Goal: Information Seeking & Learning: Find specific fact

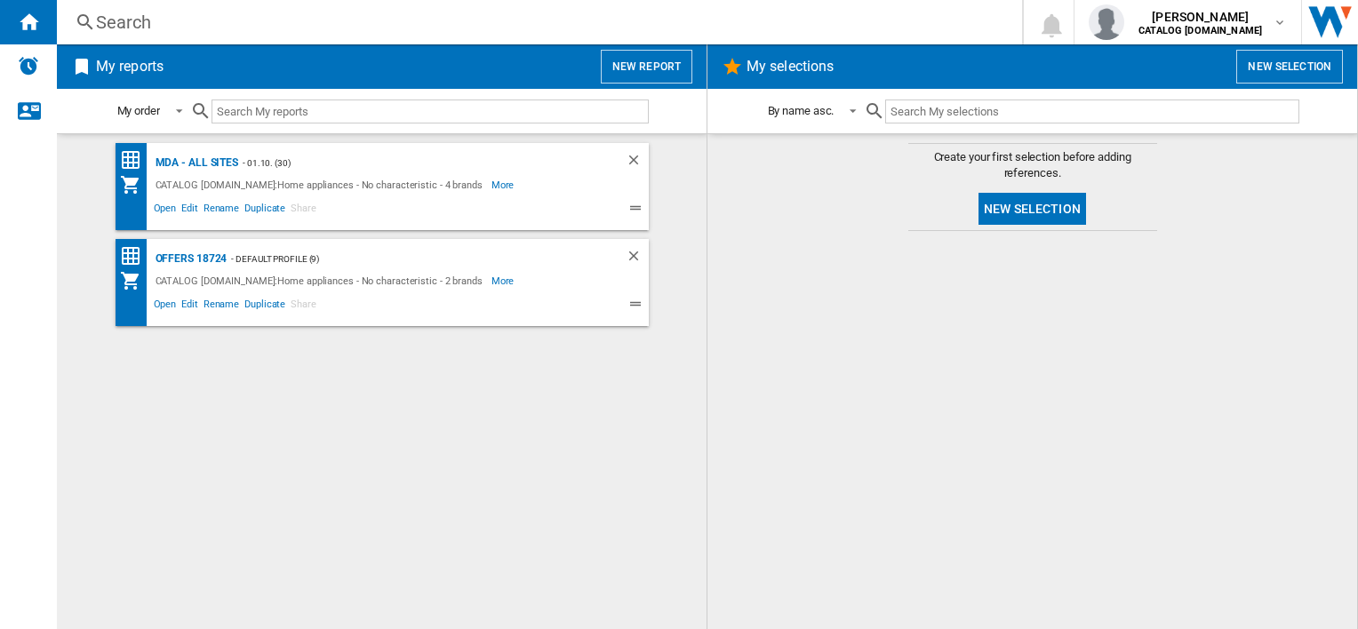
click at [638, 460] on div "MDA - ALL SITES - 01.10. (30) CATALOG ELECTROLUX.UK:Home appliances - No charac…" at bounding box center [382, 381] width 614 height 477
click at [852, 460] on div at bounding box center [1032, 430] width 614 height 380
click at [835, 578] on div at bounding box center [1032, 430] width 614 height 380
click at [835, 581] on div at bounding box center [1032, 430] width 614 height 380
click at [962, 529] on div at bounding box center [1032, 430] width 614 height 380
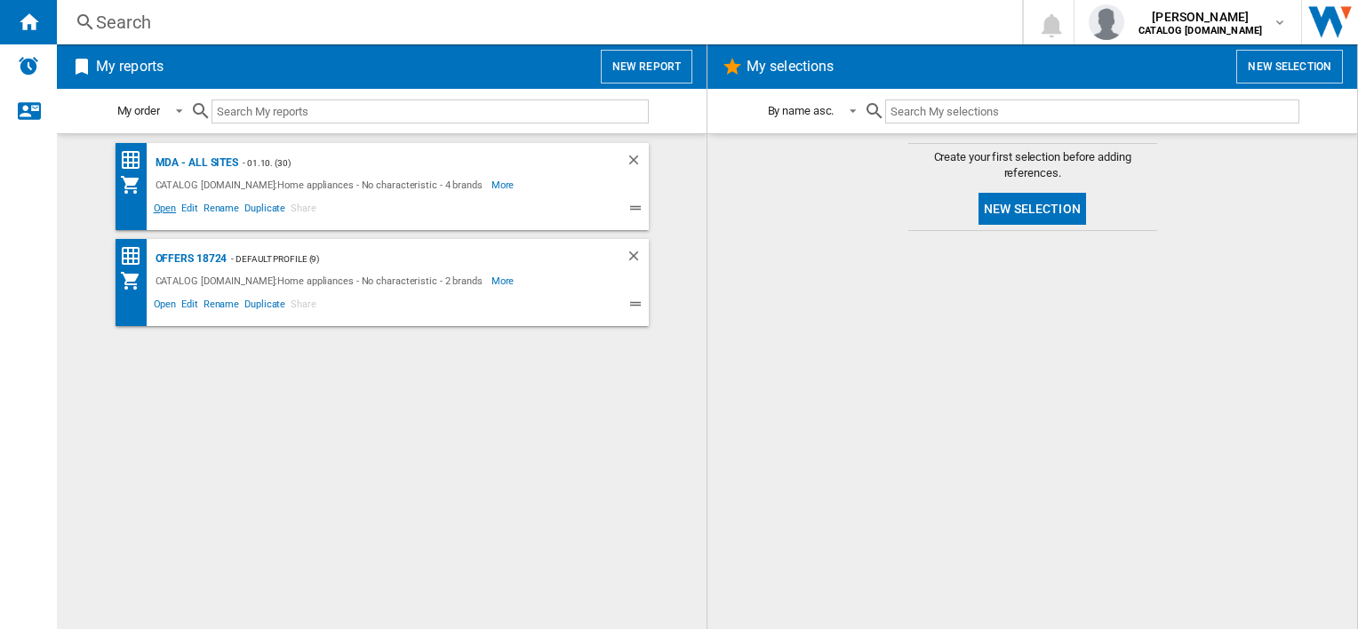
click at [166, 206] on span "Open" at bounding box center [165, 210] width 28 height 21
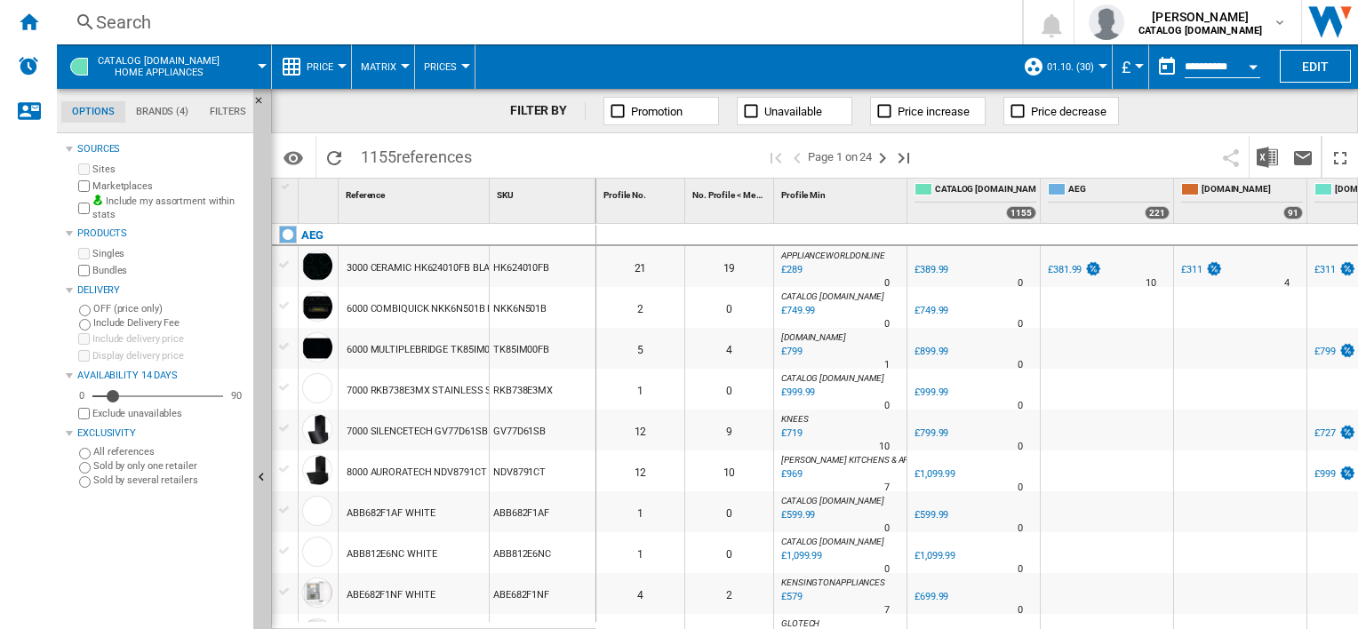
click at [509, 12] on div "Search" at bounding box center [536, 22] width 880 height 25
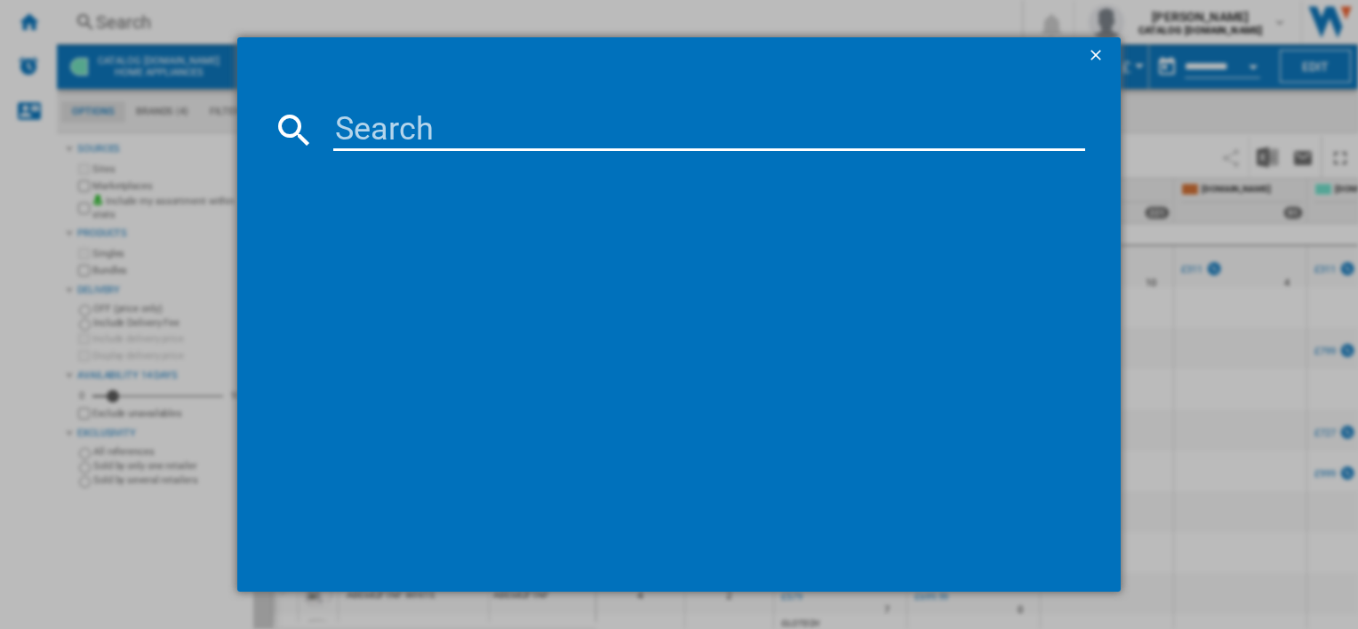
click at [640, 137] on input at bounding box center [708, 129] width 751 height 43
paste input "SO84IA0SIB"
type input "SO84IA0SIB"
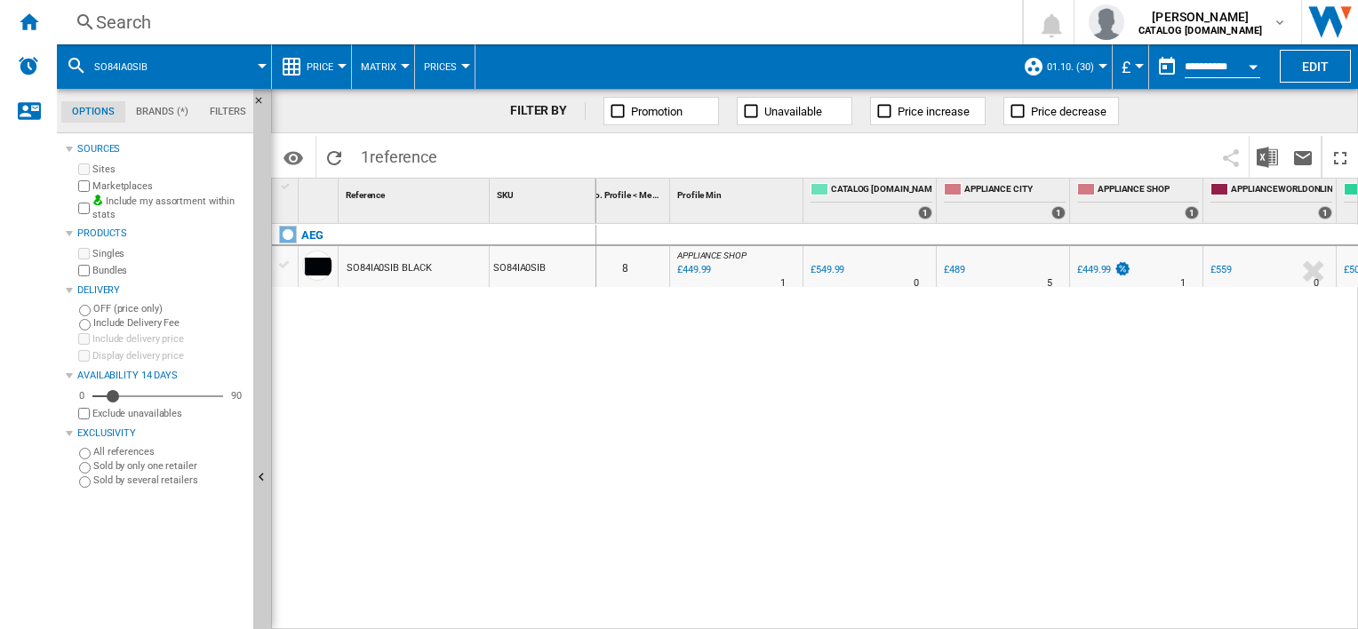
scroll to position [0, 213]
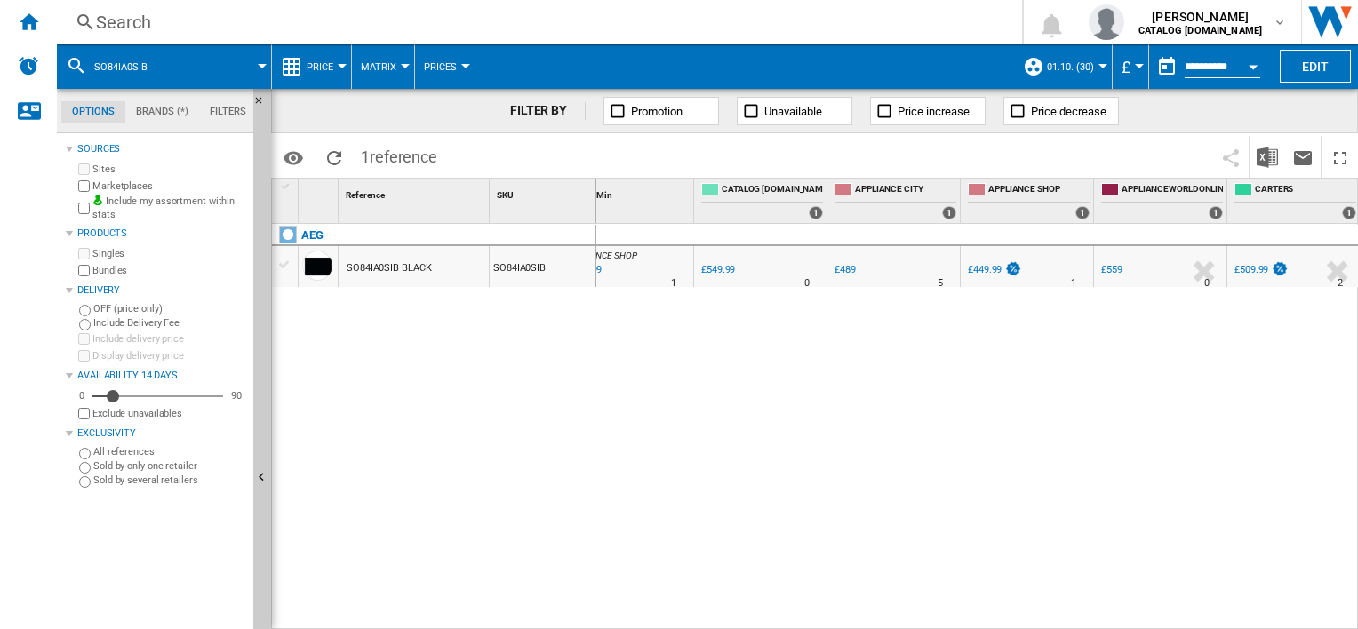
click at [515, 32] on div "Search" at bounding box center [536, 22] width 880 height 25
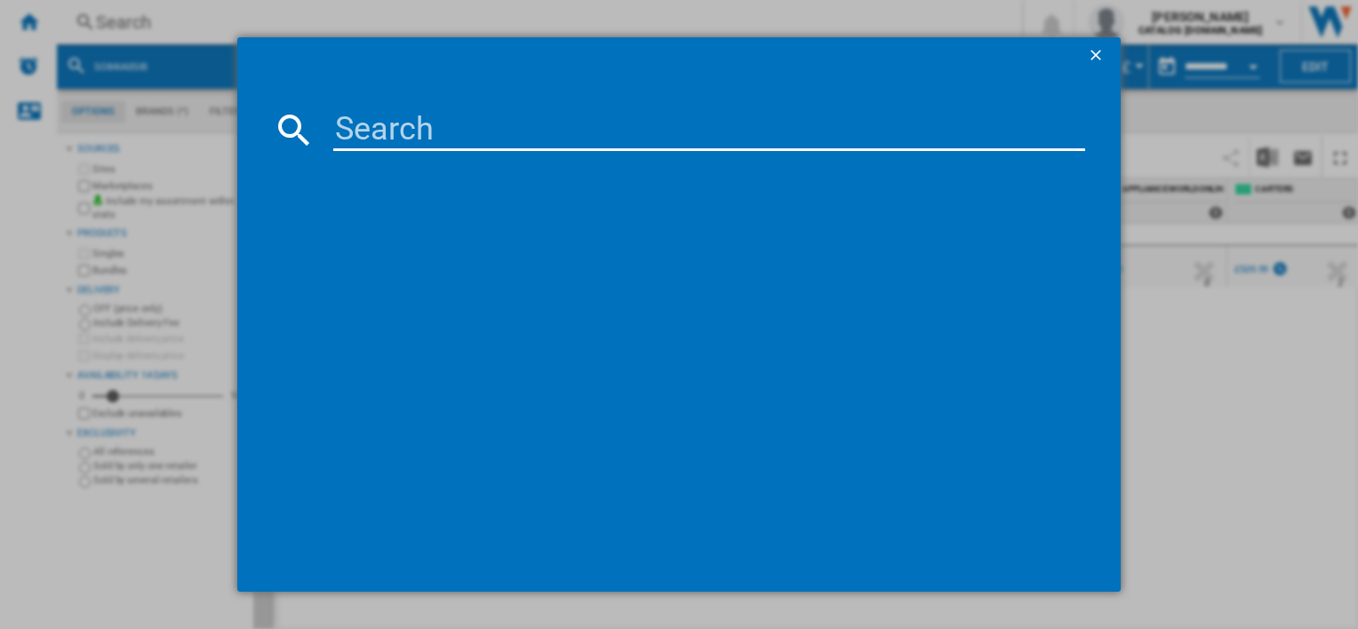
click at [541, 123] on input at bounding box center [708, 129] width 751 height 43
type input "BPX53506EB"
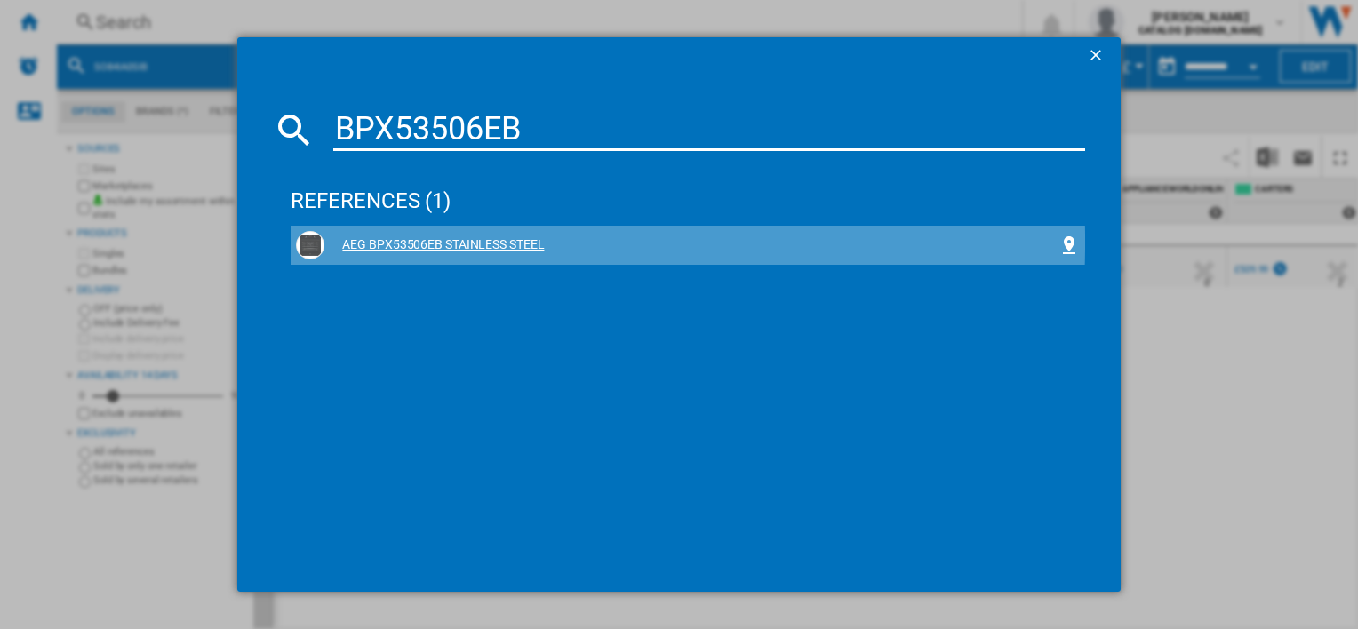
click at [546, 242] on div "AEG BPX53506EB STAINLESS STEEL" at bounding box center [690, 245] width 733 height 18
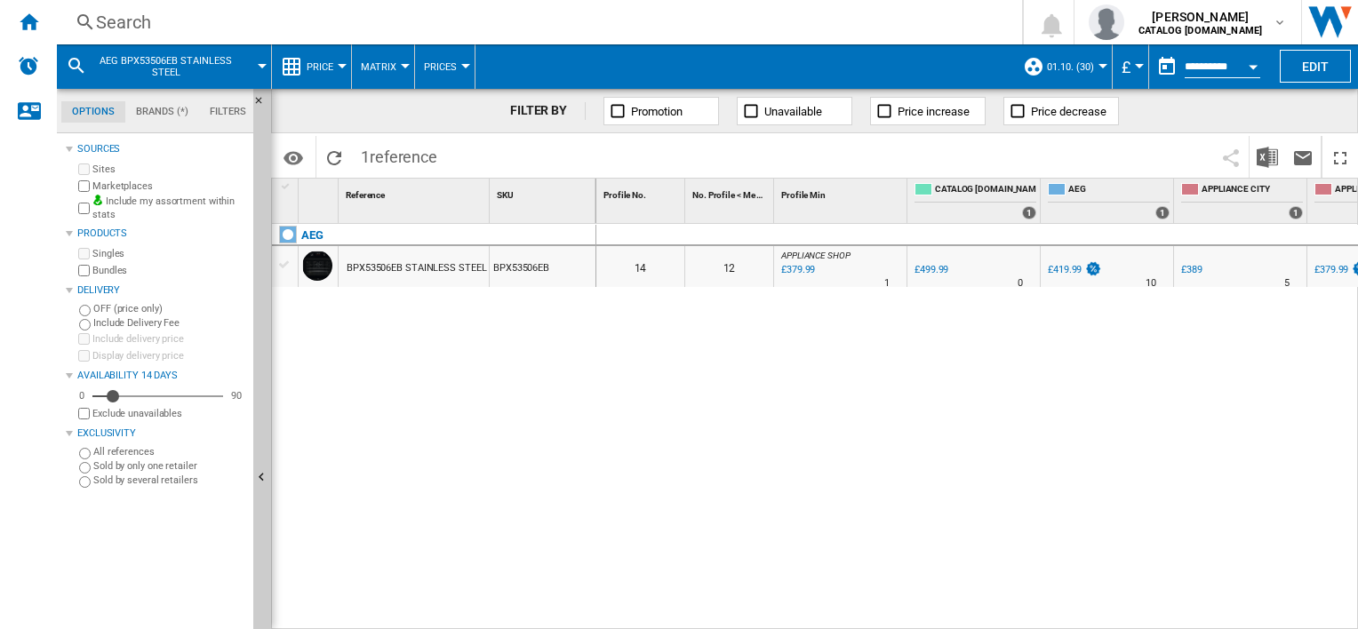
click at [498, 34] on div "Search" at bounding box center [536, 22] width 880 height 25
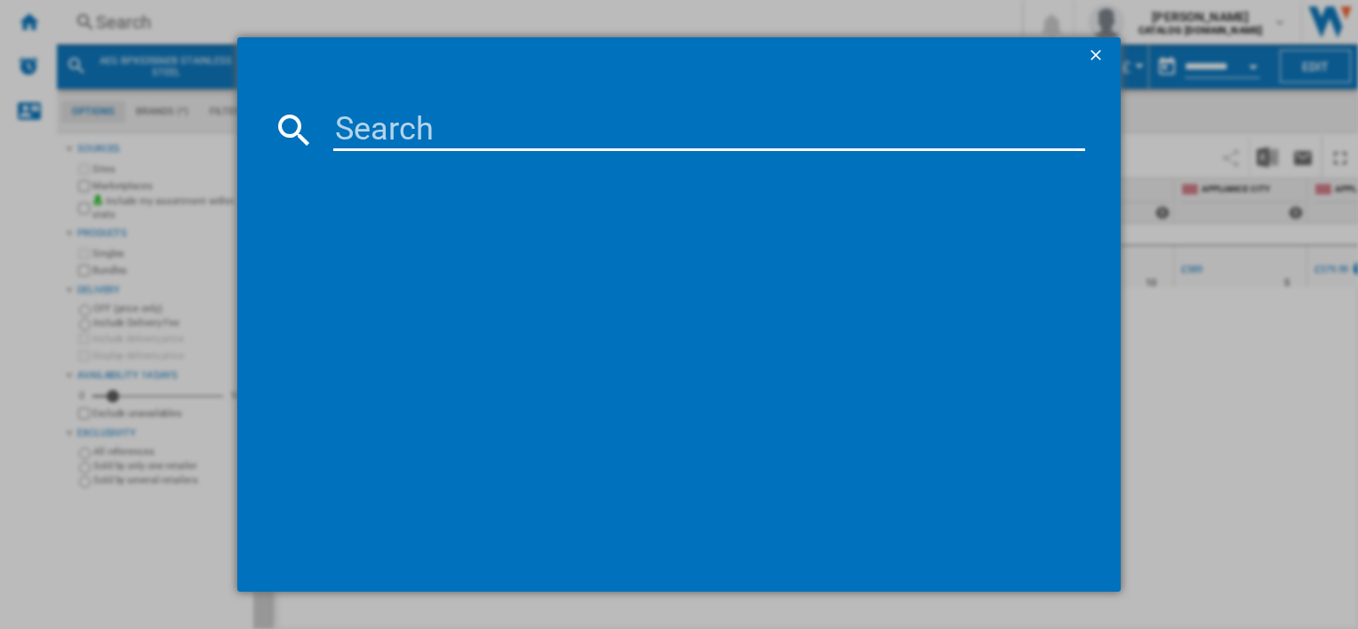
click at [581, 116] on input at bounding box center [708, 129] width 751 height 43
type input "GK6NK401B"
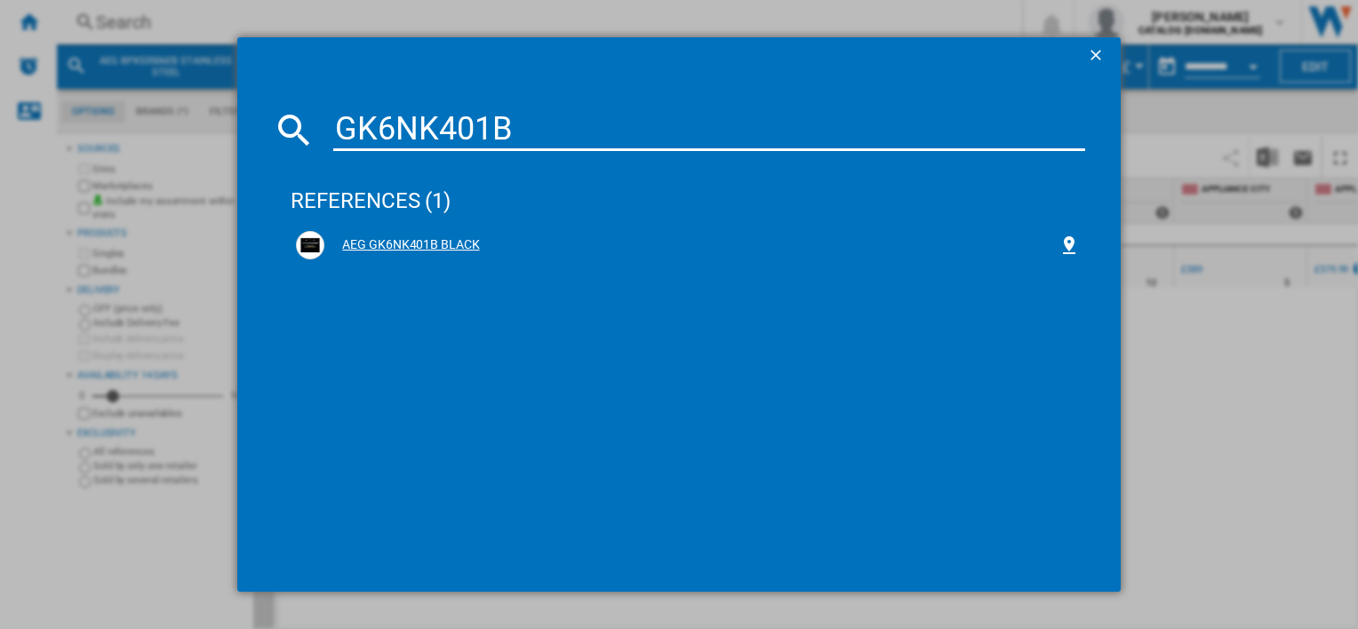
click at [445, 236] on div "AEG GK6NK401B BLACK" at bounding box center [690, 245] width 733 height 18
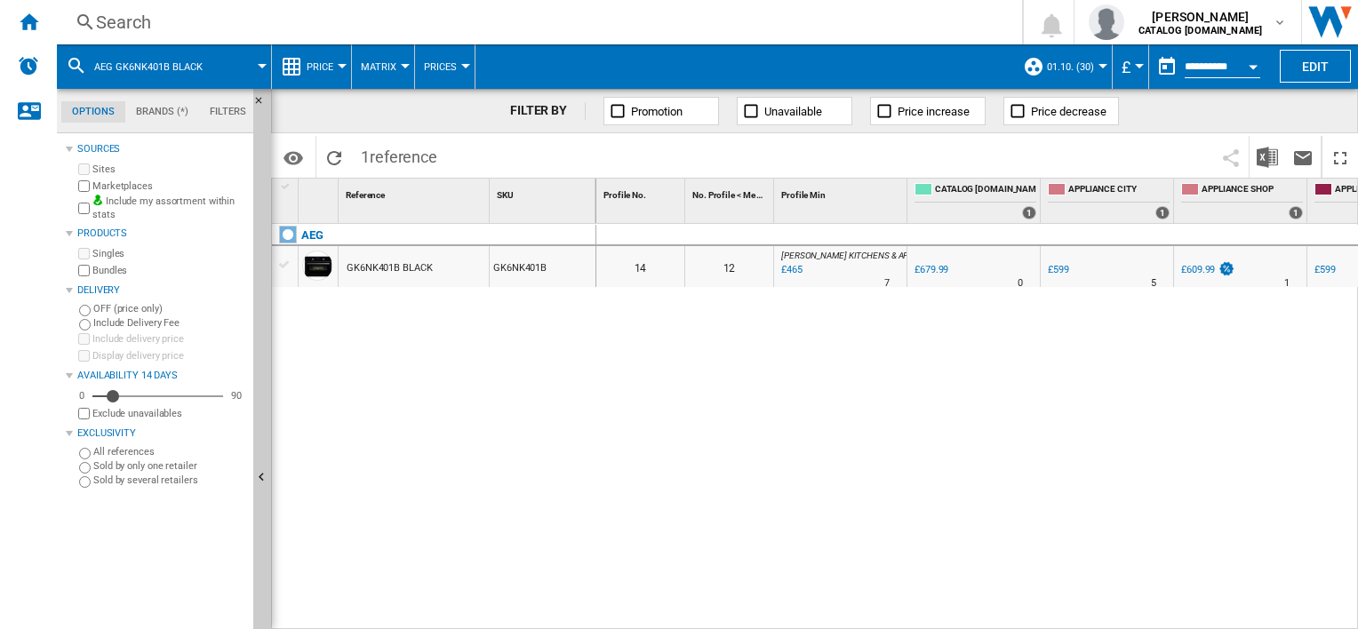
click at [639, 18] on div "Search" at bounding box center [536, 22] width 880 height 25
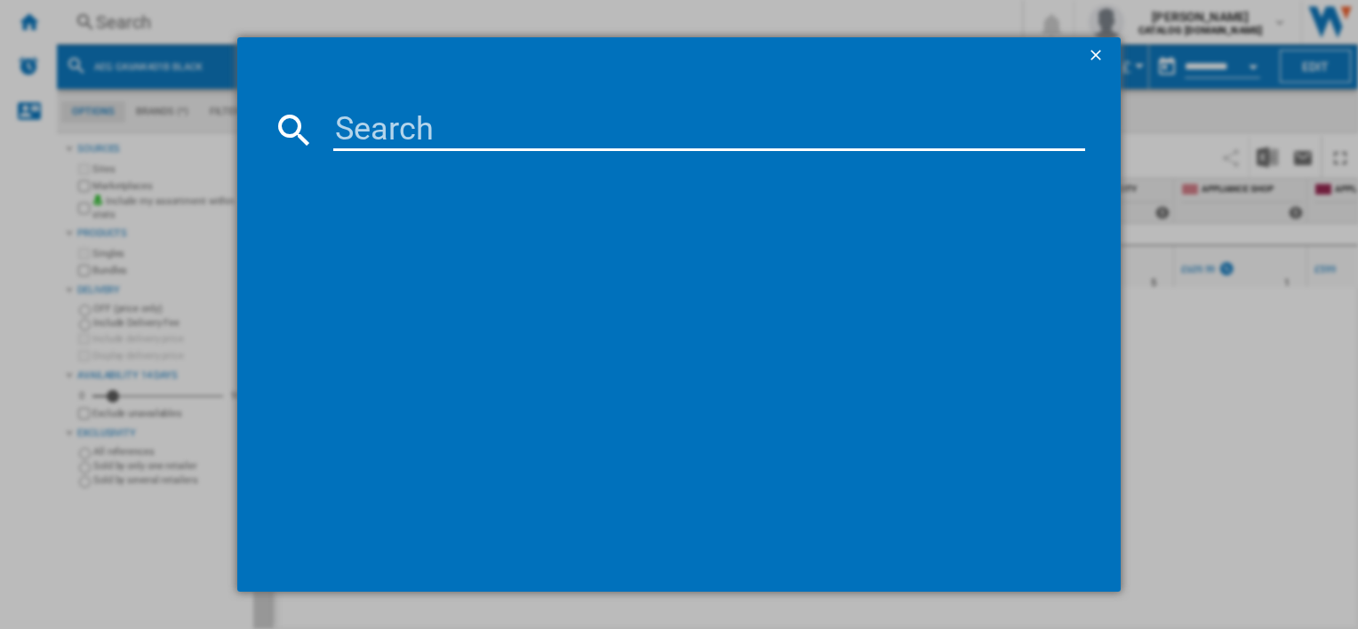
click at [664, 135] on input at bounding box center [708, 129] width 751 height 43
type input "DGB3850M"
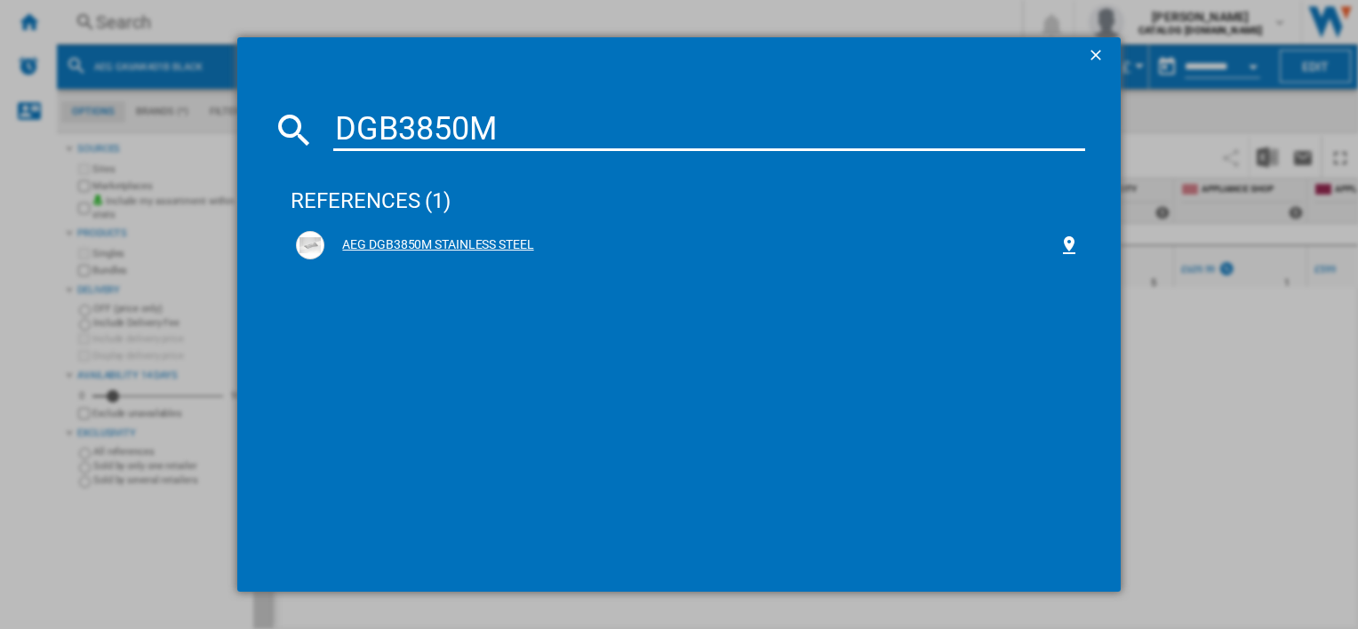
click at [497, 227] on div "AEG DGB3850M STAINLESS STEEL" at bounding box center [687, 245] width 793 height 39
click at [486, 245] on div "AEG DGB3850M STAINLESS STEEL" at bounding box center [690, 245] width 733 height 18
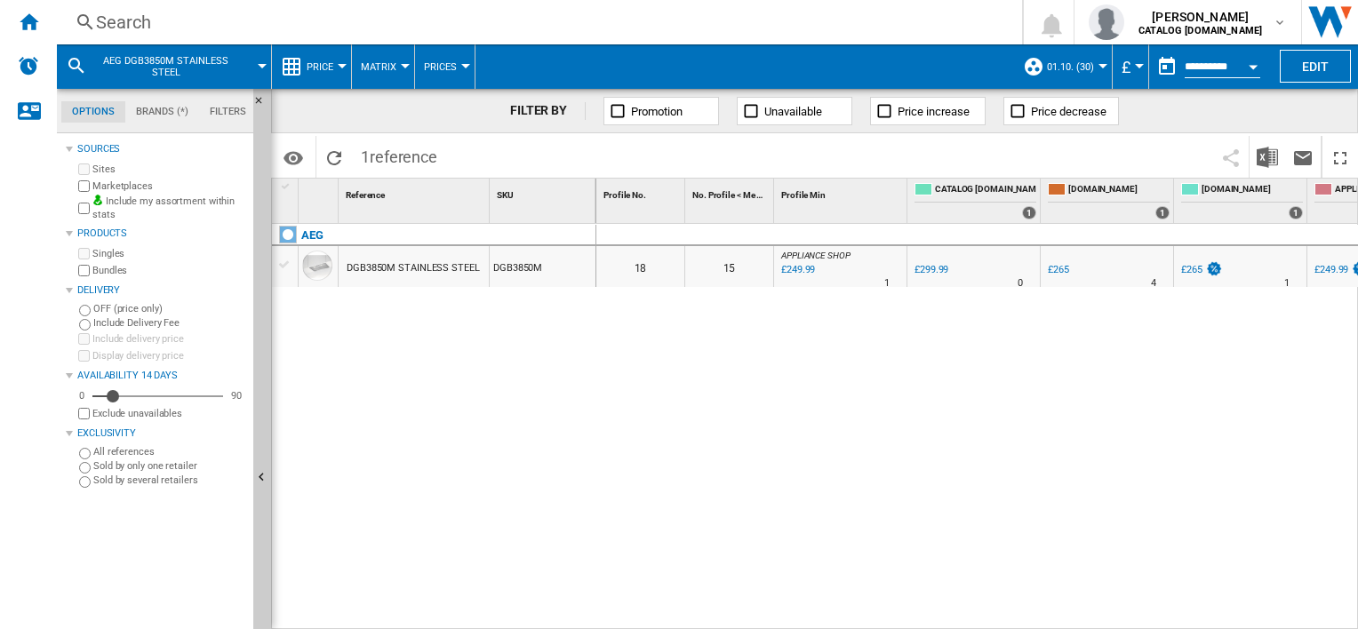
click at [960, 439] on div "0 0 18 15 APPLIANCE SHOP : APPLIANCE SHOP -16.7 % £249.99 % N/A 1 APPLIANCE SHO…" at bounding box center [977, 427] width 762 height 407
click at [944, 498] on div "0 0 18 15 APPLIANCE SHOP : APPLIANCE SHOP -16.7 % £249.99 % N/A 1 APPLIANCE SHO…" at bounding box center [977, 427] width 762 height 407
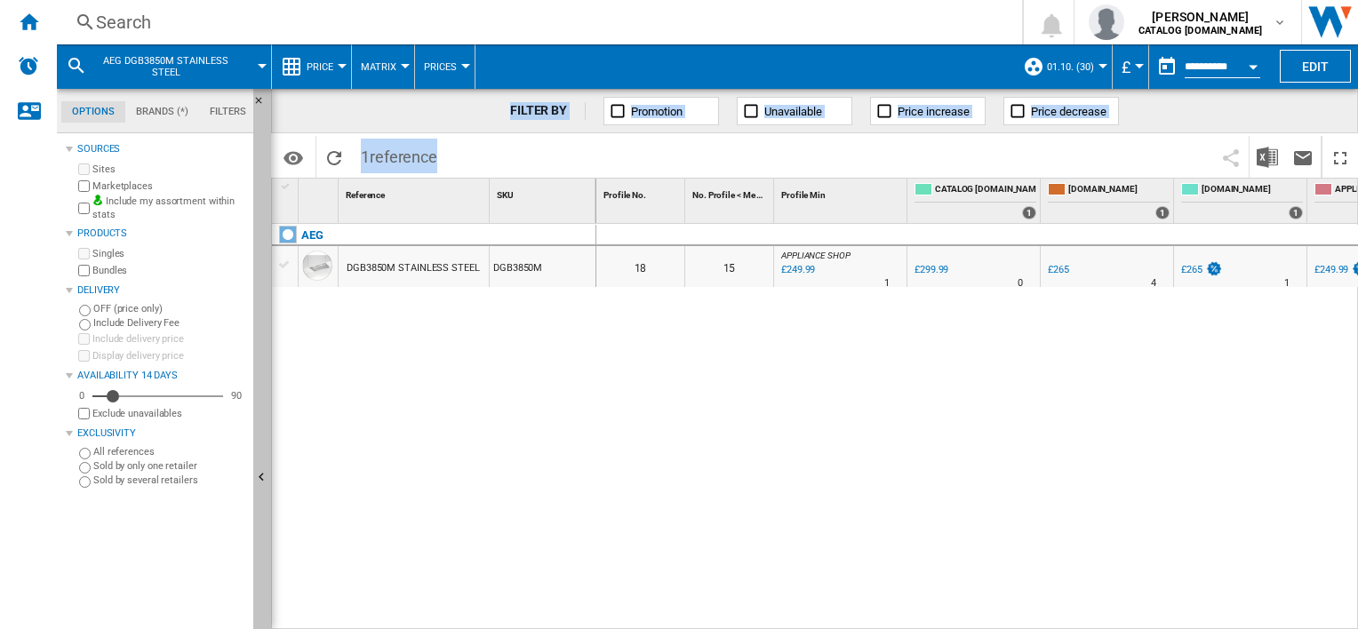
drag, startPoint x: 517, startPoint y: 381, endPoint x: 262, endPoint y: 305, distance: 266.2
click at [262, 305] on div "Options Brands (*) Filters Options Brands (*) Filters Sources Sites Marketplace…" at bounding box center [707, 359] width 1301 height 540
drag, startPoint x: 262, startPoint y: 305, endPoint x: 282, endPoint y: 456, distance: 152.3
click at [282, 456] on div "AEG DGB3850M STAINLESS STEEL DGB3850M" at bounding box center [434, 423] width 324 height 398
click at [354, 480] on div "AEG DGB3850M STAINLESS STEEL DGB3850M" at bounding box center [434, 423] width 324 height 398
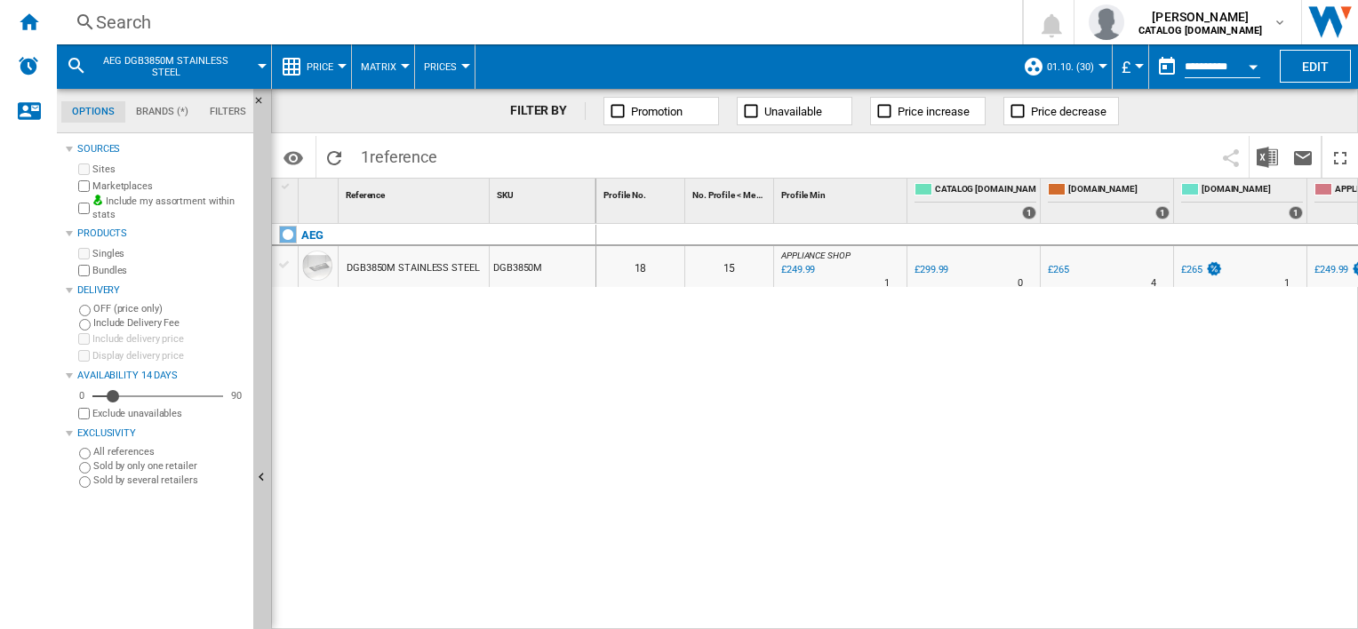
click at [656, 503] on div "0 0 18 15 APPLIANCE SHOP : APPLIANCE SHOP -16.7 % £249.99 % N/A 1 APPLIANCE SHO…" at bounding box center [977, 427] width 762 height 407
click at [1118, 407] on div "0 0 18 15 APPLIANCE SHOP : APPLIANCE SHOP -16.7 % £249.99 % N/A 1 APPLIANCE SHO…" at bounding box center [977, 427] width 762 height 407
click at [811, 410] on div "0 0 18 15 APPLIANCE SHOP : APPLIANCE SHOP -16.7 % £249.99 % N/A 1 APPLIANCE SHO…" at bounding box center [977, 427] width 762 height 407
drag, startPoint x: 811, startPoint y: 410, endPoint x: 615, endPoint y: 562, distance: 248.3
click at [615, 562] on div "0 0 18 15 APPLIANCE SHOP : APPLIANCE SHOP -16.7 % £249.99 % N/A 1 APPLIANCE SHO…" at bounding box center [977, 427] width 762 height 407
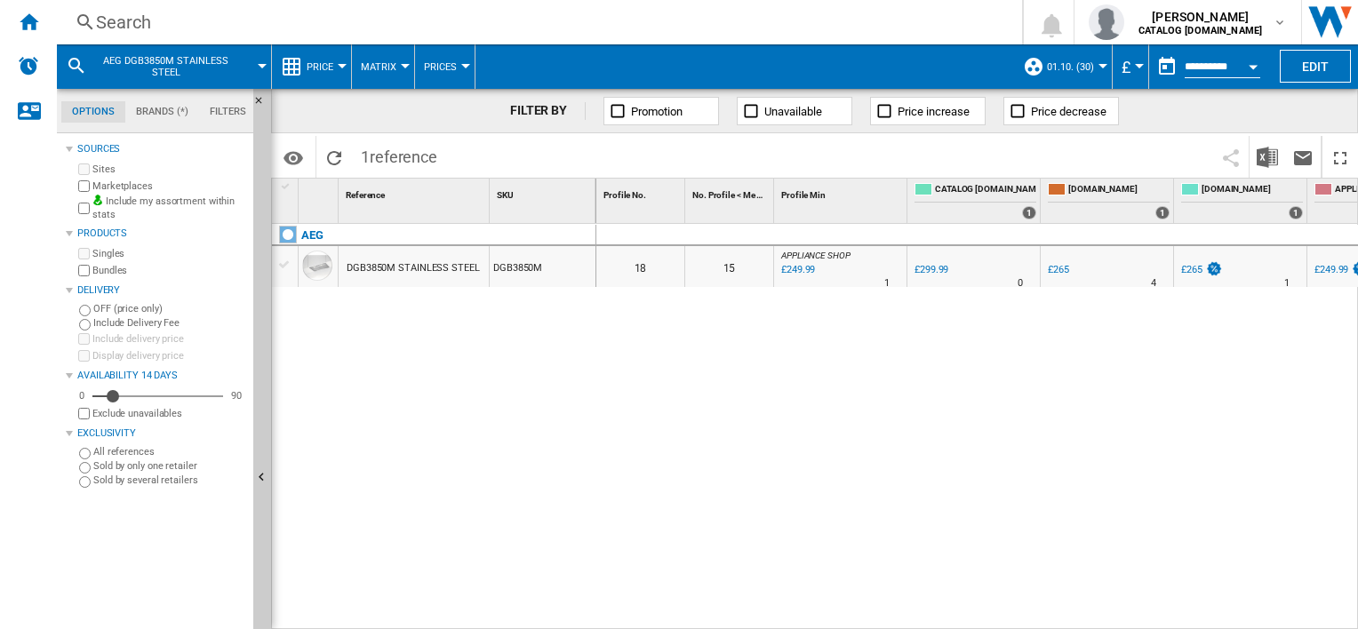
click at [814, 546] on div "0 0 18 15 APPLIANCE SHOP : APPLIANCE SHOP -16.7 % £249.99 % N/A 1 APPLIANCE SHO…" at bounding box center [977, 427] width 762 height 407
